Goal: Transaction & Acquisition: Purchase product/service

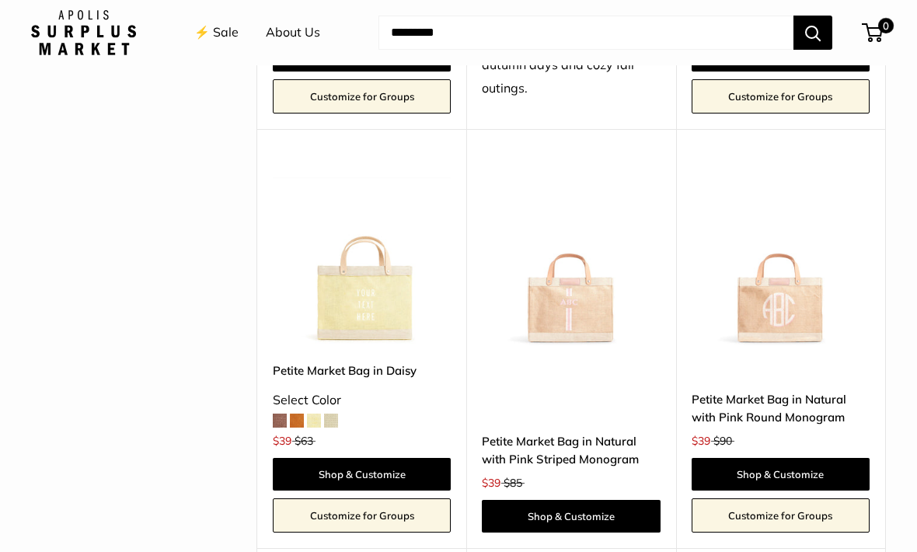
scroll to position [2747, 0]
click at [786, 240] on img at bounding box center [781, 258] width 178 height 178
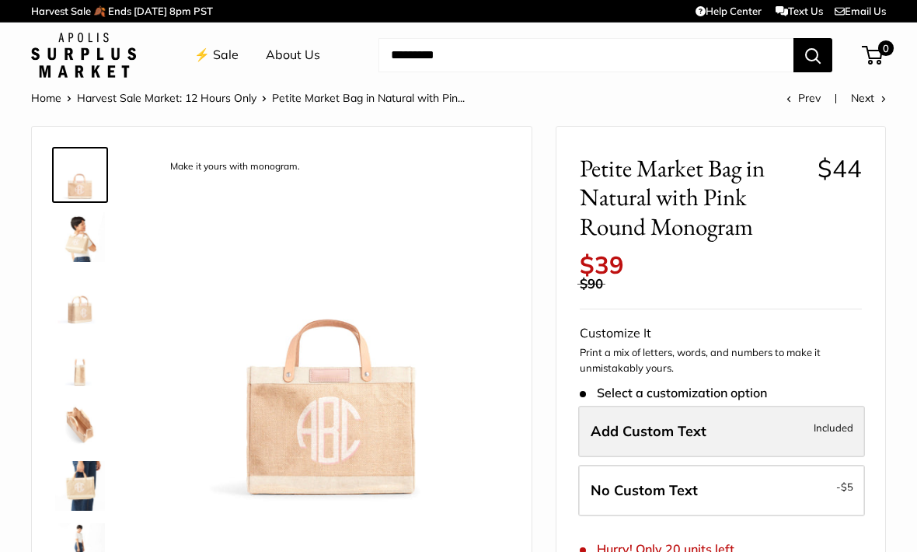
click at [705, 422] on span "Add Custom Text" at bounding box center [649, 431] width 116 height 18
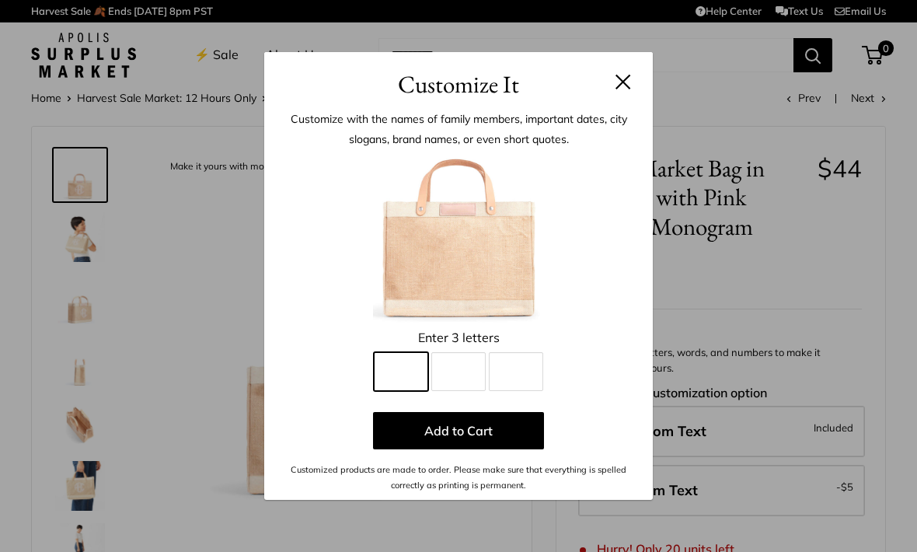
click at [403, 372] on input "Line 1" at bounding box center [401, 371] width 54 height 39
click at [459, 371] on input "Line 2" at bounding box center [458, 371] width 54 height 39
click at [402, 372] on input "Line 1" at bounding box center [401, 371] width 54 height 39
type input "*"
click at [463, 375] on input "Line 2" at bounding box center [458, 371] width 54 height 39
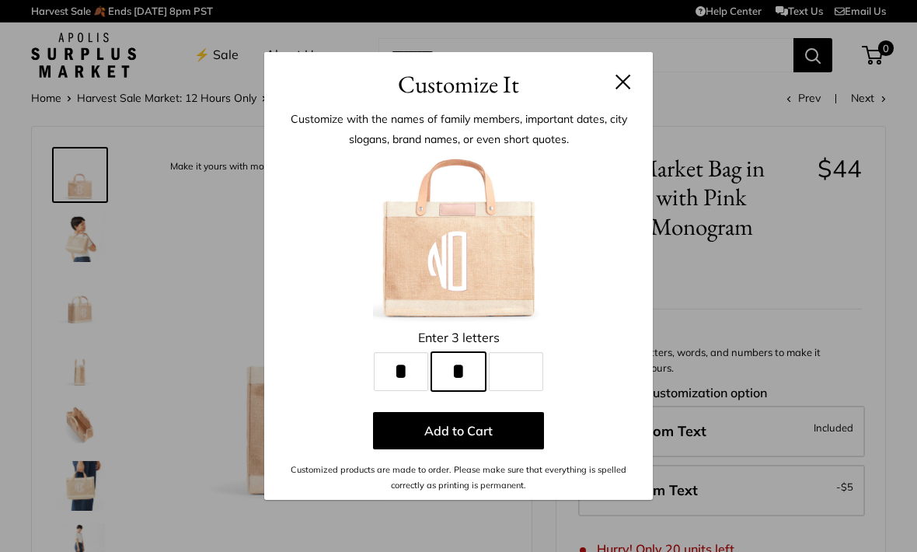
type input "*"
click at [515, 371] on input "Line 3" at bounding box center [516, 371] width 54 height 39
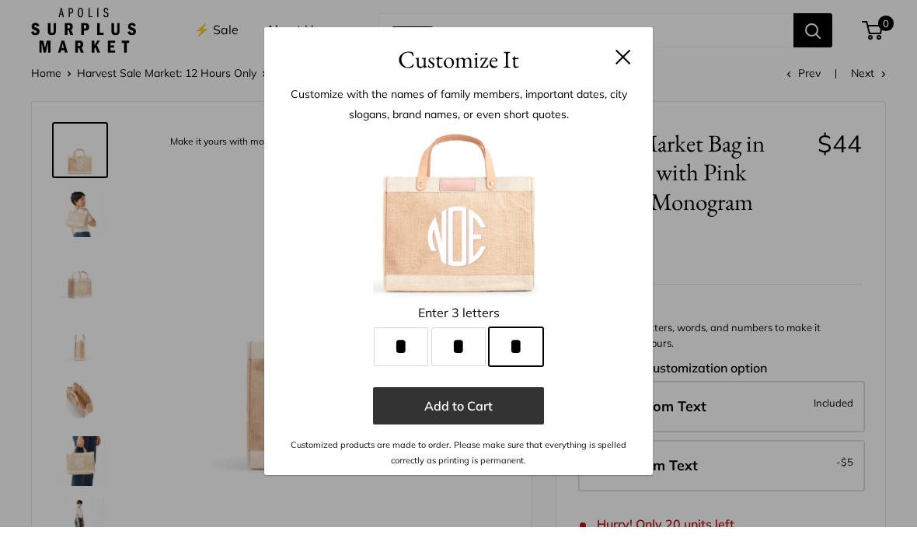
type input "*"
click at [468, 416] on button "Add to Cart" at bounding box center [458, 430] width 171 height 37
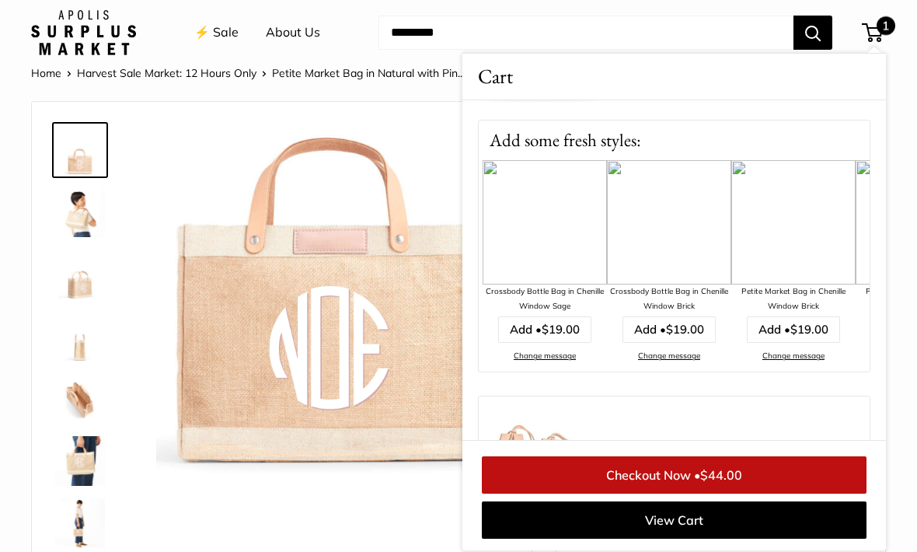
scroll to position [137, 0]
click at [864, 329] on div "Add • $19.00" at bounding box center [918, 329] width 124 height 26
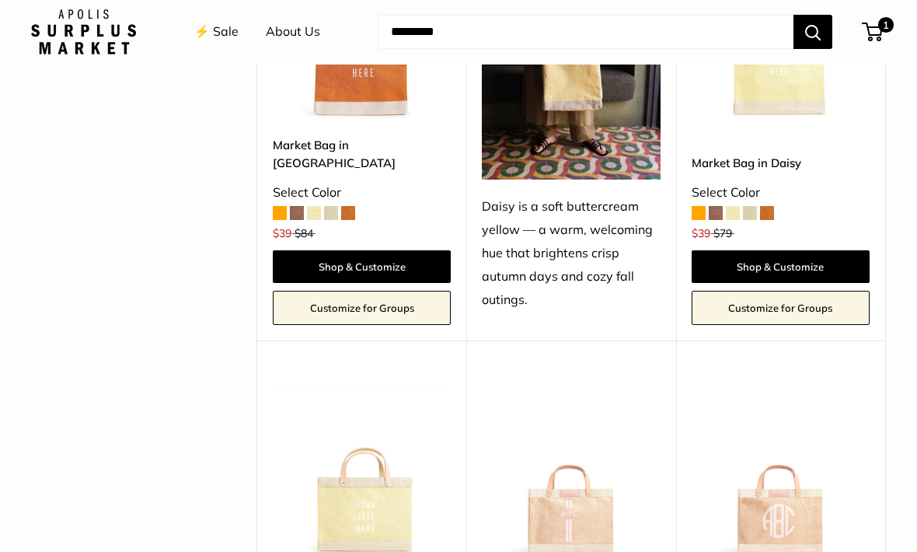
scroll to position [2536, 0]
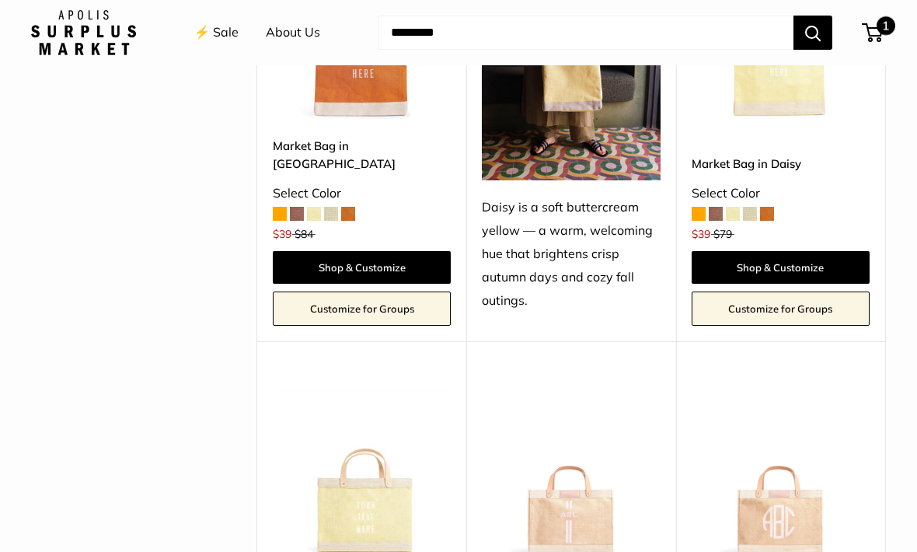
click at [874, 34] on span "1" at bounding box center [872, 32] width 21 height 19
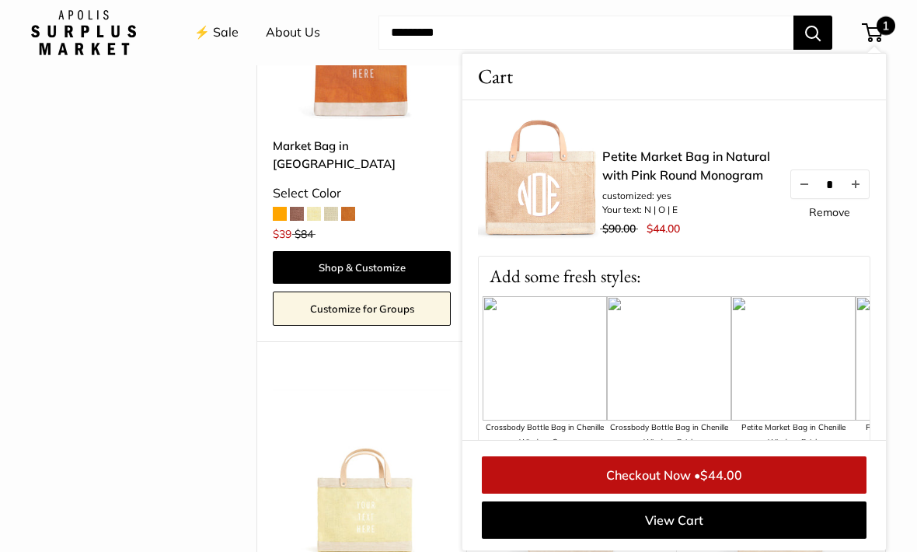
click at [703, 483] on span "$44.00" at bounding box center [721, 475] width 42 height 16
